Goal: Information Seeking & Learning: Compare options

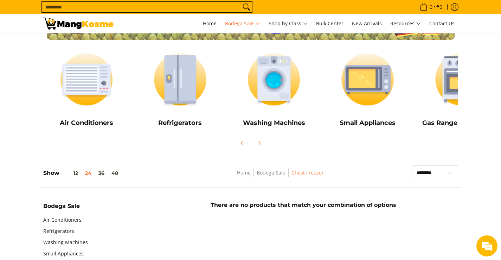
scroll to position [141, 0]
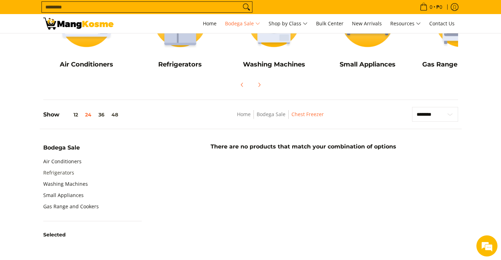
click at [61, 172] on link "Refrigerators" at bounding box center [58, 172] width 31 height 11
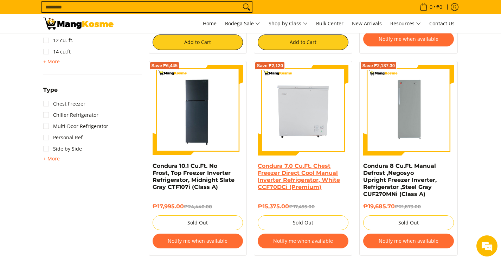
scroll to position [457, 0]
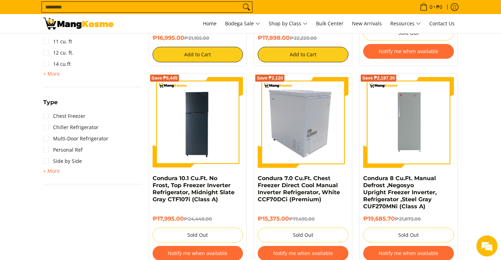
click at [290, 111] on img at bounding box center [303, 122] width 91 height 91
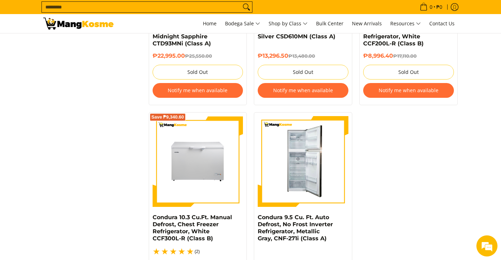
scroll to position [1407, 0]
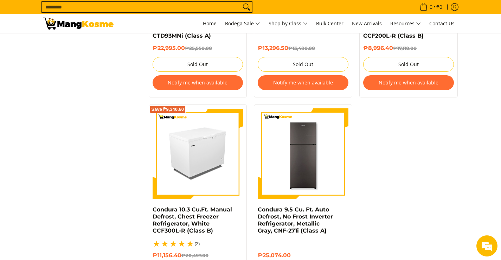
click at [217, 136] on img at bounding box center [198, 153] width 91 height 91
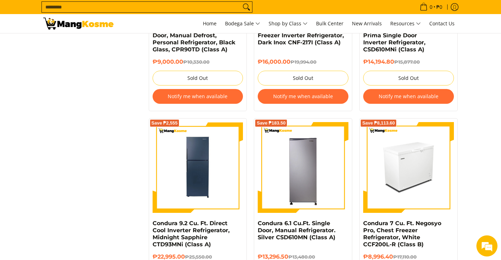
scroll to position [1196, 0]
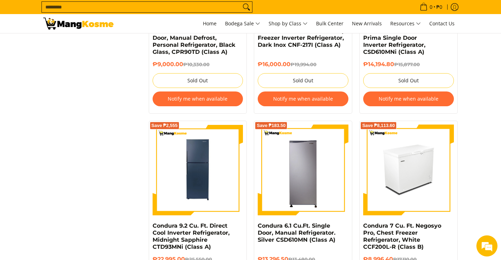
click at [398, 185] on img at bounding box center [408, 169] width 91 height 91
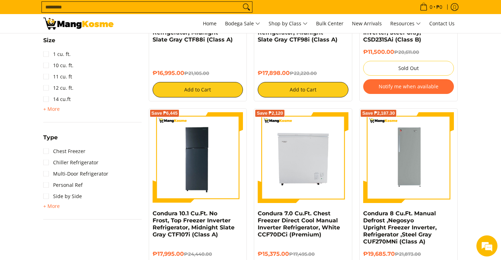
scroll to position [457, 0]
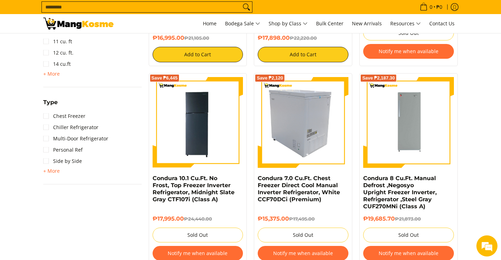
click at [310, 110] on img at bounding box center [303, 122] width 91 height 91
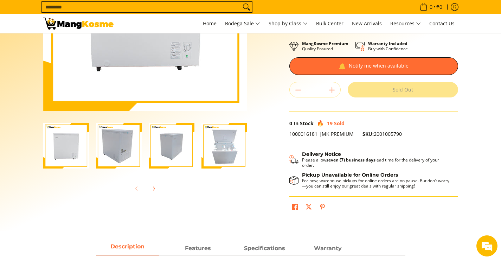
click at [223, 145] on img "Condura 7.0 Cu.Ft. Chest Freezer Direct Cool Manual Inverter Refrigerator, Whit…" at bounding box center [225, 146] width 46 height 46
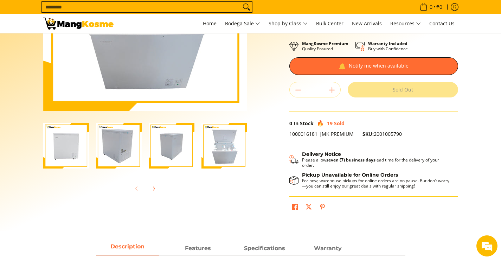
click at [179, 142] on img "Condura 7.0 Cu.Ft. Chest Freezer Direct Cool Manual Inverter Refrigerator, Whit…" at bounding box center [172, 146] width 46 height 46
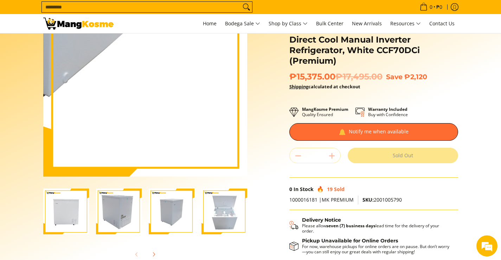
scroll to position [141, 0]
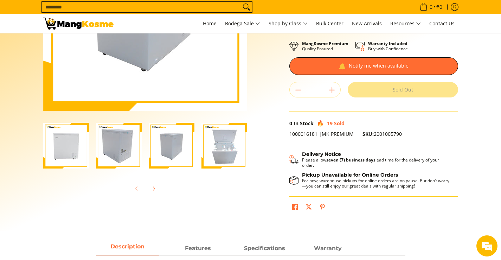
click at [230, 154] on img "Condura 7.0 Cu.Ft. Chest Freezer Direct Cool Manual Inverter Refrigerator, Whit…" at bounding box center [225, 146] width 46 height 46
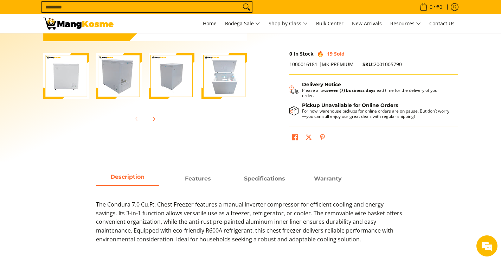
scroll to position [211, 0]
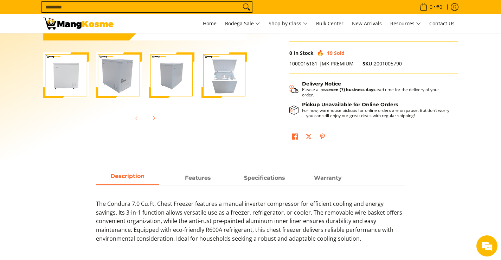
click at [181, 89] on img "Condura 7.0 Cu.Ft. Chest Freezer Direct Cool Manual Inverter Refrigerator, Whit…" at bounding box center [172, 75] width 46 height 46
click at [106, 77] on img "Condura 7.0 Cu.Ft. Chest Freezer Direct Cool Manual Inverter Refrigerator, Whit…" at bounding box center [119, 75] width 46 height 46
click at [66, 77] on img "Condura 7.0 Cu.Ft. Chest Freezer Direct Cool Manual Inverter Refrigerator, Whit…" at bounding box center [66, 75] width 46 height 46
click at [232, 77] on img "Condura 7.0 Cu.Ft. Chest Freezer Direct Cool Manual Inverter Refrigerator, Whit…" at bounding box center [225, 75] width 46 height 46
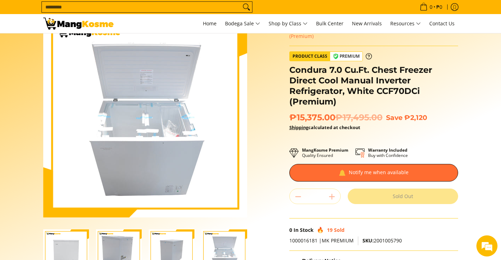
scroll to position [0, 0]
